Goal: Task Accomplishment & Management: Use online tool/utility

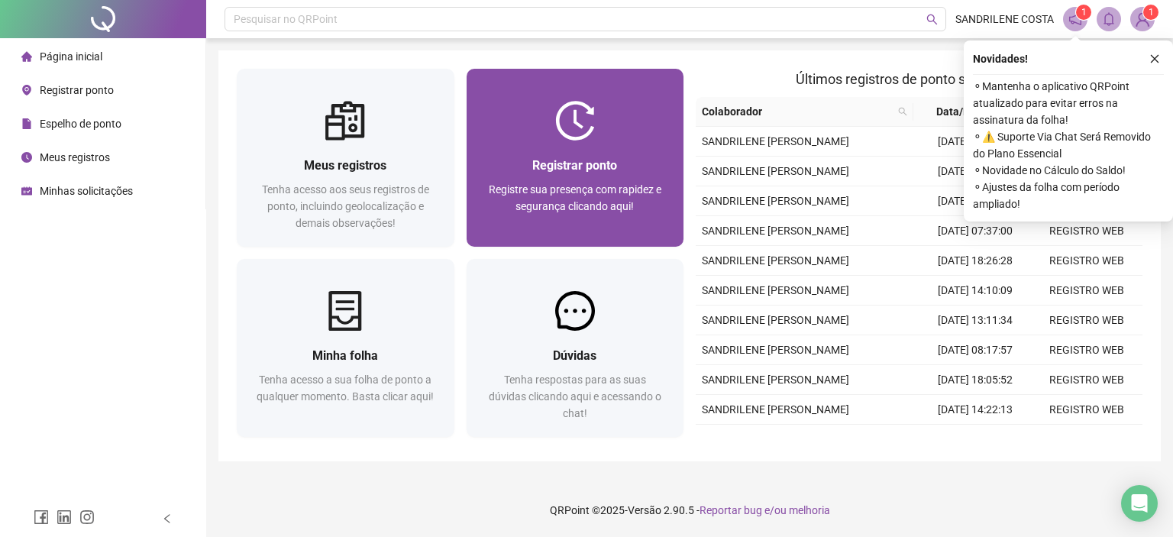
click at [529, 191] on span "Registre sua presença com rapidez e segurança clicando aqui!" at bounding box center [575, 197] width 173 height 29
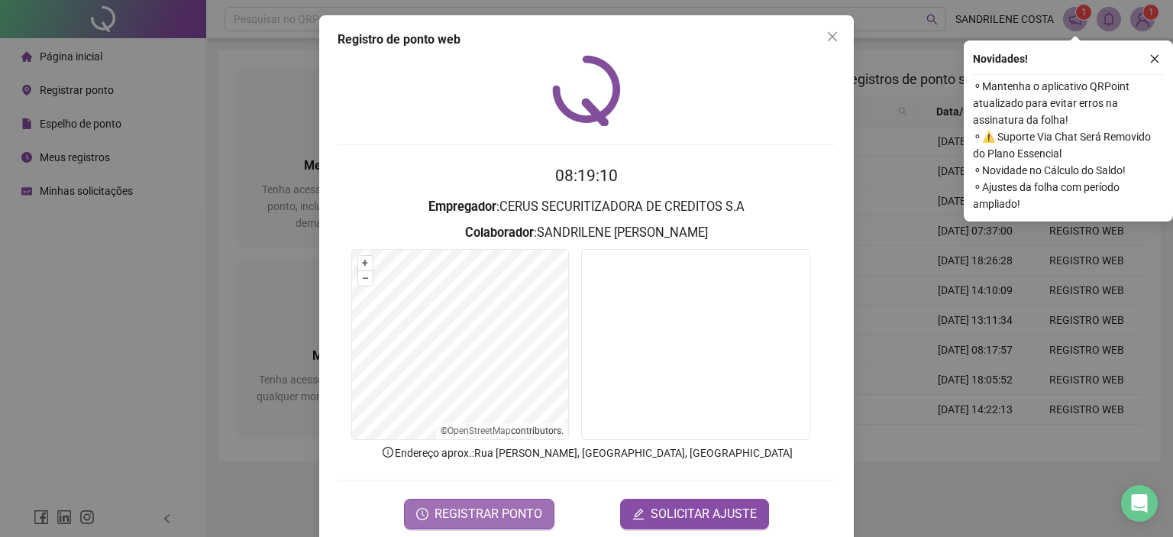
click at [487, 513] on span "REGISTRAR PONTO" at bounding box center [489, 514] width 108 height 18
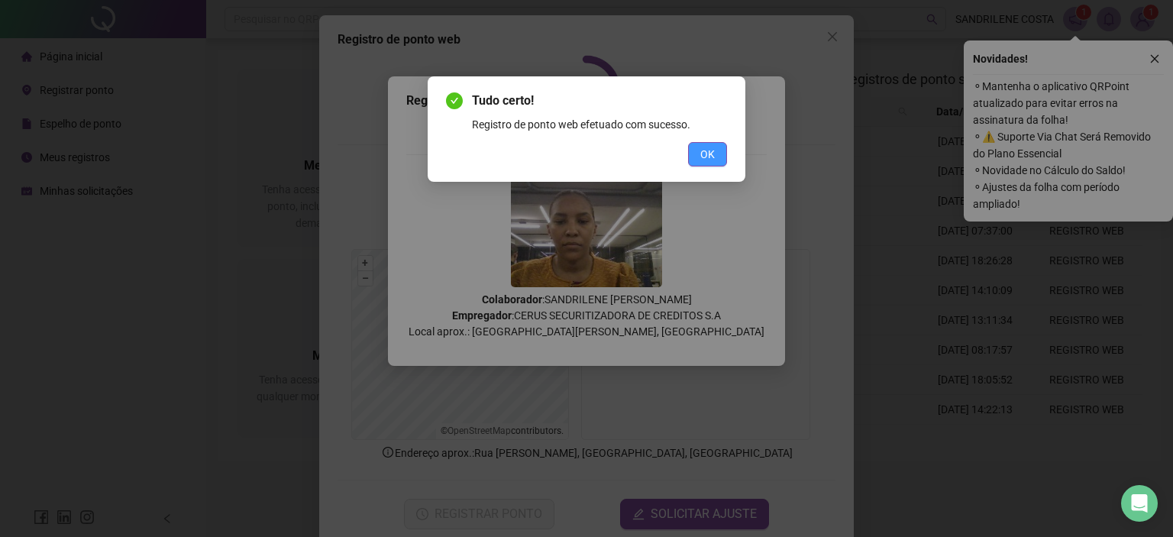
click at [715, 158] on button "OK" at bounding box center [707, 154] width 39 height 24
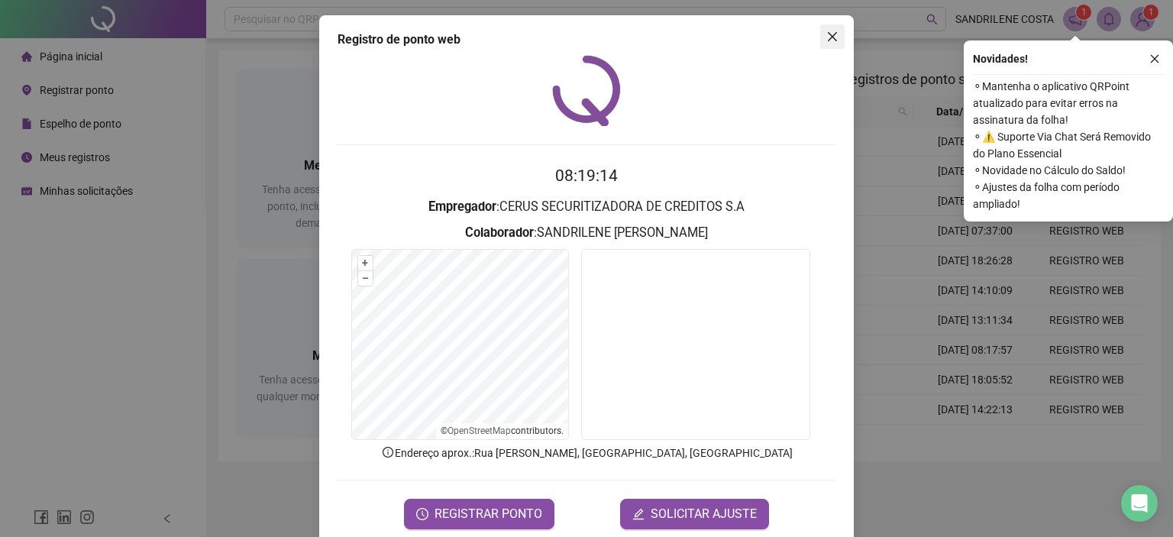
click at [828, 31] on icon "close" at bounding box center [832, 37] width 12 height 12
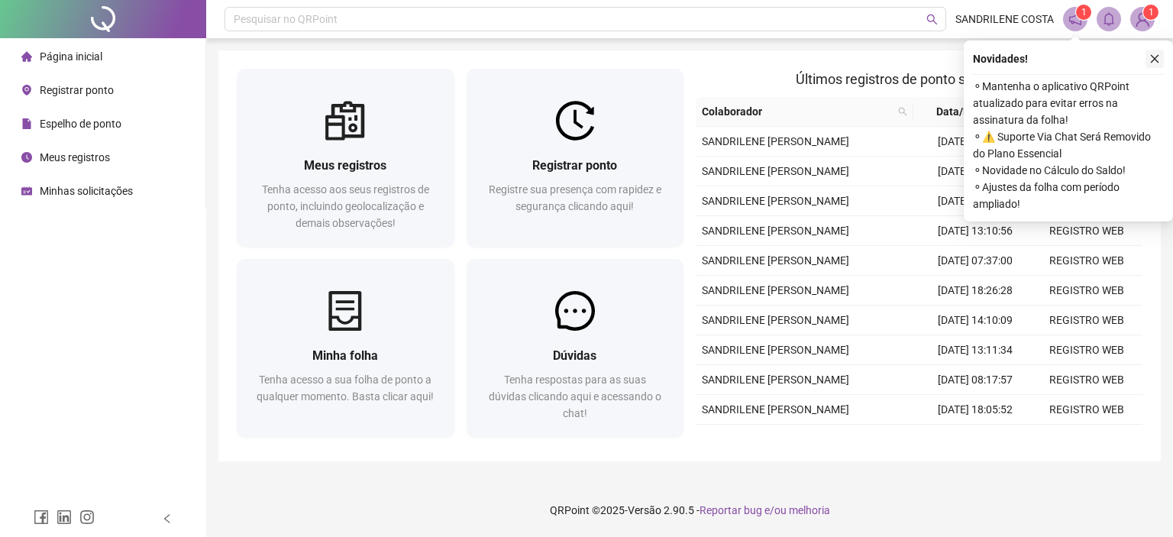
click at [1159, 60] on icon "close" at bounding box center [1155, 58] width 11 height 11
